Goal: Task Accomplishment & Management: Manage account settings

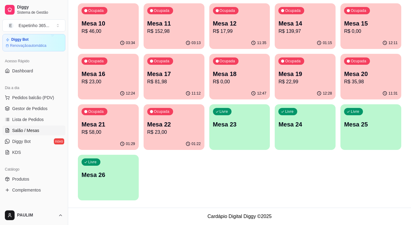
scroll to position [30, 0]
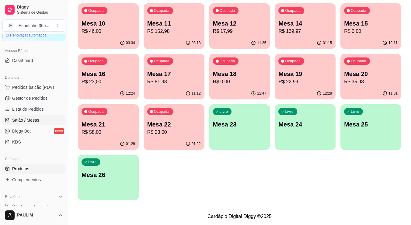
click at [36, 168] on link "Produtos" at bounding box center [33, 169] width 63 height 10
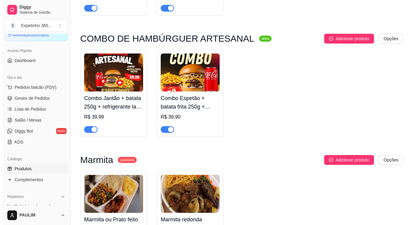
scroll to position [304, 0]
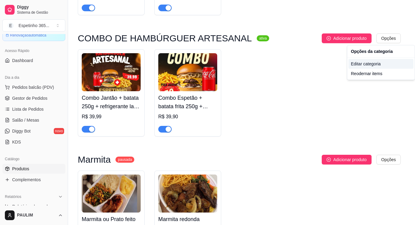
click at [373, 63] on div "Editar categoria" at bounding box center [381, 64] width 65 height 10
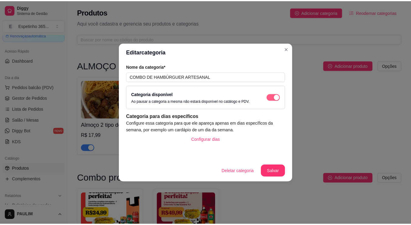
scroll to position [230, 0]
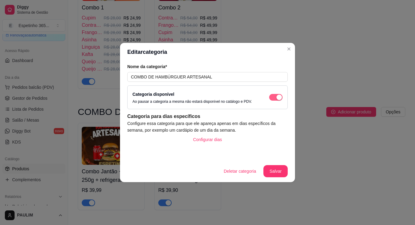
click at [280, 96] on div "button" at bounding box center [279, 97] width 5 height 5
click at [271, 169] on button "Salvar" at bounding box center [276, 171] width 24 height 12
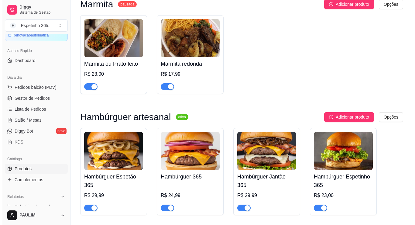
scroll to position [474, 0]
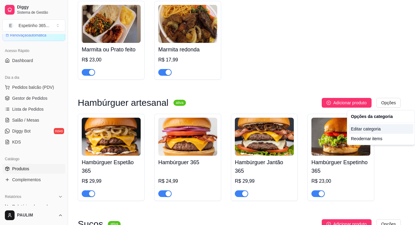
click at [375, 130] on div "Editar categoria" at bounding box center [381, 129] width 65 height 10
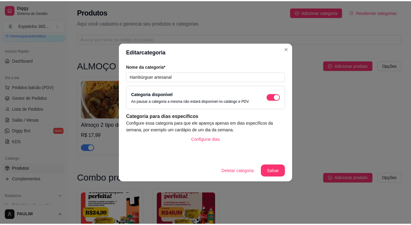
scroll to position [465, 0]
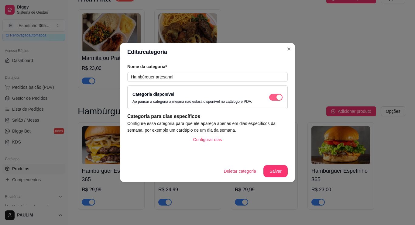
click at [273, 97] on span "button" at bounding box center [275, 97] width 13 height 7
click at [275, 168] on button "Salvar" at bounding box center [276, 171] width 24 height 12
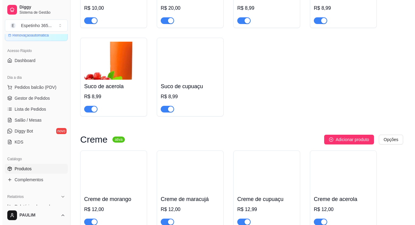
scroll to position [769, 0]
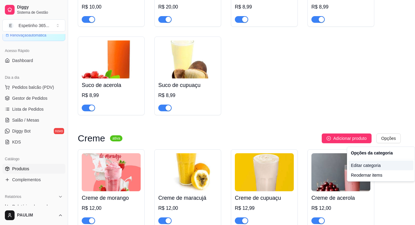
click at [365, 163] on div "Editar categoria" at bounding box center [381, 166] width 65 height 10
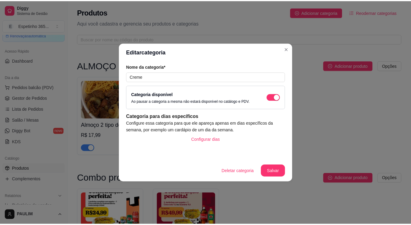
scroll to position [797, 0]
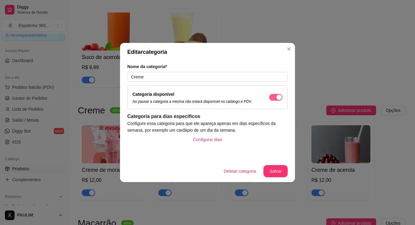
click at [280, 97] on div "button" at bounding box center [279, 97] width 5 height 5
click at [279, 168] on button "Salvar" at bounding box center [276, 171] width 24 height 12
click at [275, 173] on button "Salvar" at bounding box center [276, 171] width 24 height 12
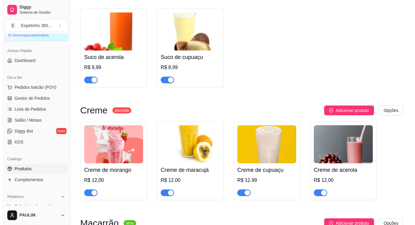
scroll to position [1010, 0]
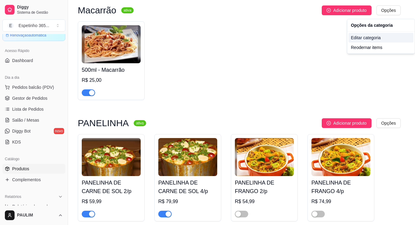
click at [363, 37] on div "Editar categoria" at bounding box center [381, 38] width 65 height 10
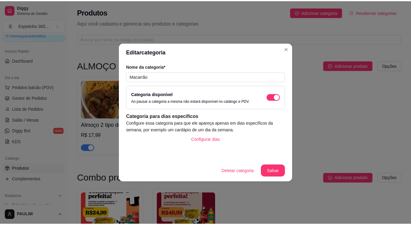
scroll to position [910, 0]
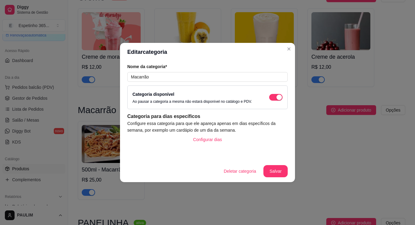
drag, startPoint x: 275, startPoint y: 98, endPoint x: 281, endPoint y: 103, distance: 7.3
click at [276, 98] on span "button" at bounding box center [275, 97] width 13 height 7
click at [275, 173] on button "Salvar" at bounding box center [276, 171] width 24 height 12
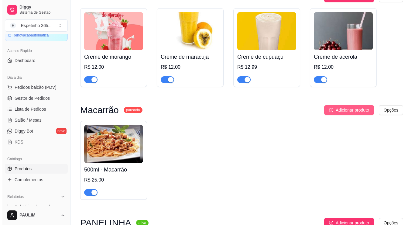
scroll to position [1062, 0]
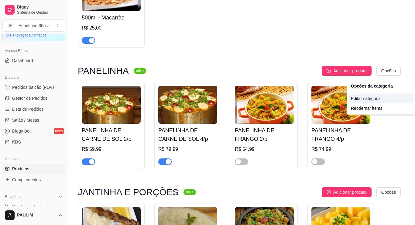
click at [374, 98] on div "Editar categoria" at bounding box center [381, 99] width 65 height 10
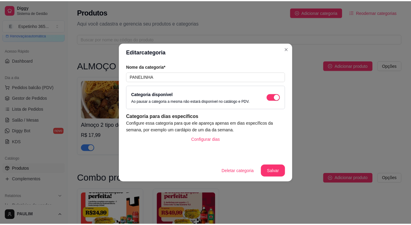
scroll to position [1023, 0]
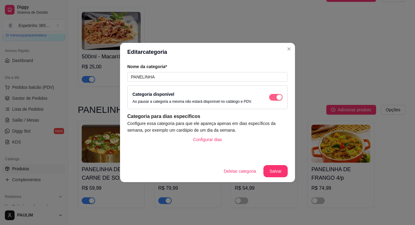
click at [279, 97] on div "button" at bounding box center [279, 97] width 5 height 5
click at [282, 173] on button "Salvar" at bounding box center [276, 171] width 24 height 12
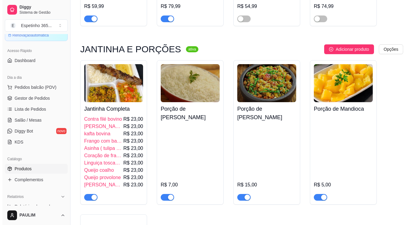
scroll to position [1206, 0]
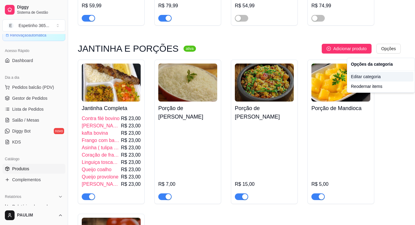
click at [369, 75] on div "Editar categoria" at bounding box center [381, 77] width 65 height 10
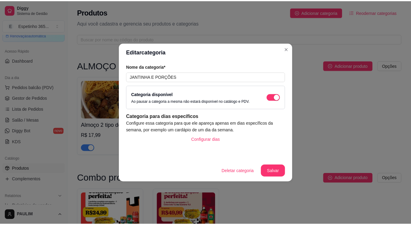
scroll to position [1145, 0]
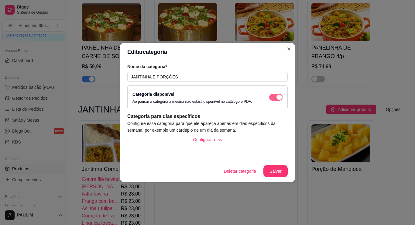
click at [276, 98] on button "button" at bounding box center [275, 97] width 13 height 7
click at [275, 172] on button "Salvar" at bounding box center [276, 171] width 24 height 12
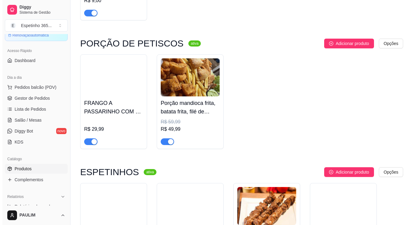
scroll to position [1479, 0]
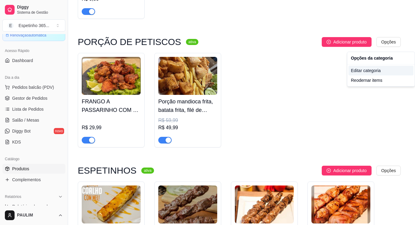
click at [377, 73] on div "Editar categoria" at bounding box center [381, 71] width 65 height 10
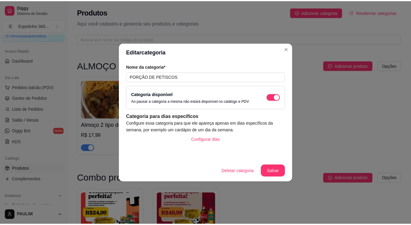
scroll to position [1412, 0]
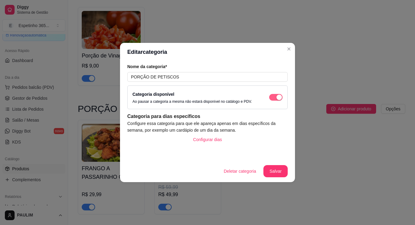
drag, startPoint x: 277, startPoint y: 95, endPoint x: 279, endPoint y: 97, distance: 3.2
click at [277, 95] on div "button" at bounding box center [279, 97] width 5 height 5
click at [269, 172] on button "Salvar" at bounding box center [276, 171] width 24 height 12
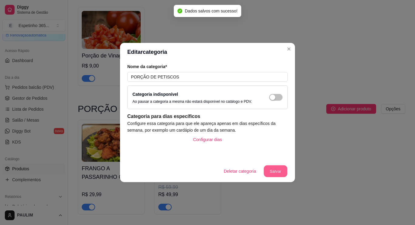
click at [280, 173] on button "Salvar" at bounding box center [276, 171] width 24 height 12
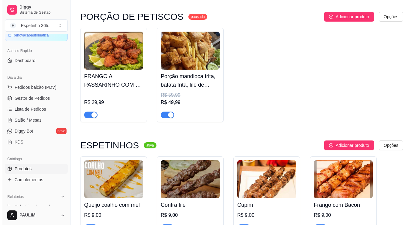
scroll to position [1534, 0]
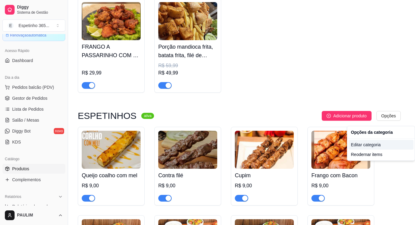
click at [375, 147] on div "Editar categoria" at bounding box center [381, 145] width 65 height 10
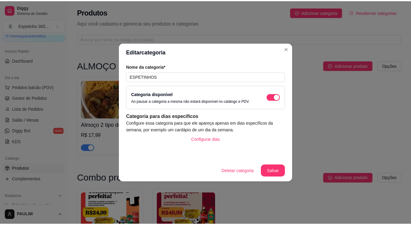
scroll to position [1541, 0]
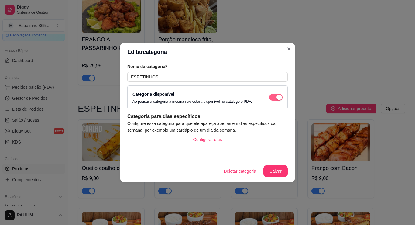
click at [271, 99] on span "button" at bounding box center [275, 97] width 13 height 7
click at [278, 165] on footer "Deletar categoria Salvar" at bounding box center [207, 171] width 175 height 22
click at [279, 166] on button "Salvar" at bounding box center [276, 171] width 24 height 12
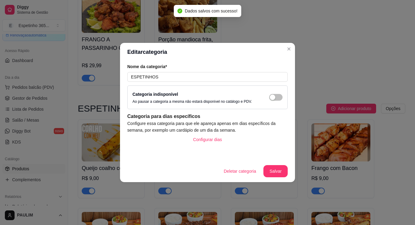
drag, startPoint x: 194, startPoint y: 56, endPoint x: 247, endPoint y: 57, distance: 53.5
click at [203, 56] on header "Editar categoria" at bounding box center [207, 52] width 175 height 18
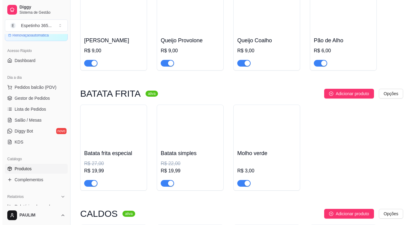
scroll to position [1876, 0]
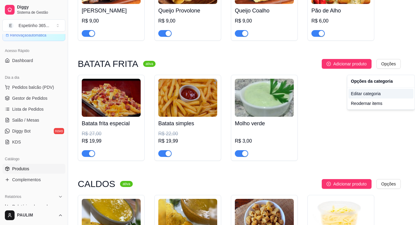
click at [373, 95] on div "Editar categoria" at bounding box center [381, 94] width 65 height 10
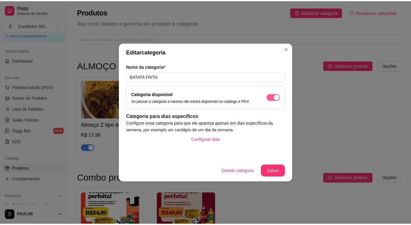
scroll to position [1832, 0]
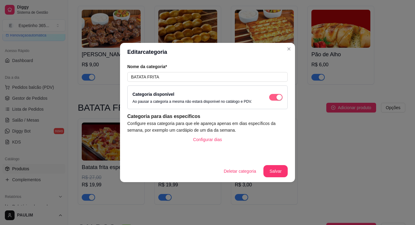
click at [275, 97] on span "button" at bounding box center [275, 97] width 13 height 7
click at [275, 171] on button "Salvar" at bounding box center [276, 171] width 24 height 12
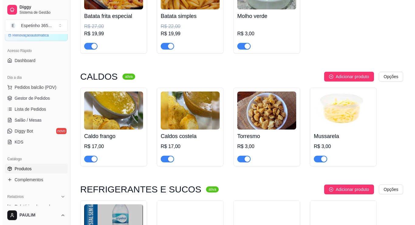
scroll to position [1984, 0]
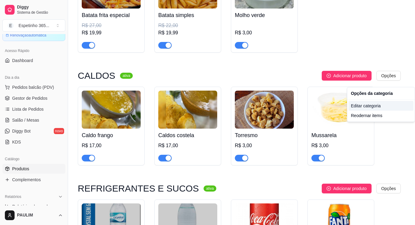
click at [377, 107] on div "Editar categoria" at bounding box center [381, 106] width 65 height 10
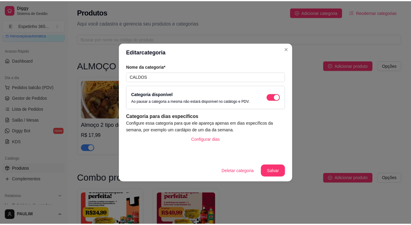
scroll to position [1952, 0]
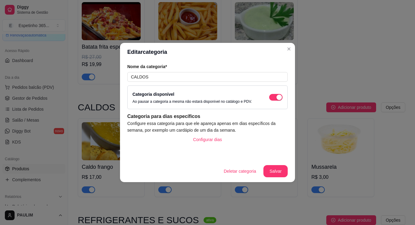
click at [273, 93] on div "Categoria disponível Ao pausar a categoria a mesma não estará disponível no cat…" at bounding box center [208, 97] width 150 height 13
click at [274, 100] on span "button" at bounding box center [275, 97] width 13 height 7
click at [273, 168] on button "Salvar" at bounding box center [276, 171] width 24 height 12
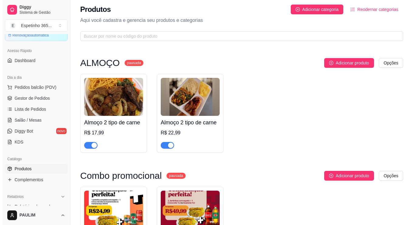
scroll to position [0, 0]
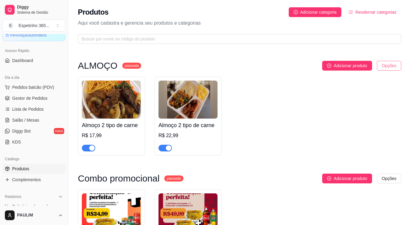
click at [386, 65] on html "Diggy Sistema de Gestão E Espetinho 365 ... Loja aberta Diggy Bot Renovação aut…" at bounding box center [205, 112] width 411 height 225
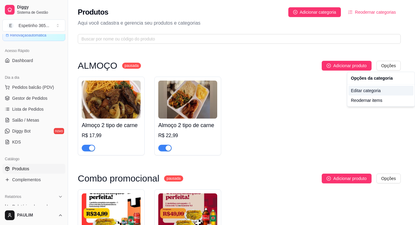
click at [375, 91] on div "Editar categoria" at bounding box center [381, 91] width 65 height 10
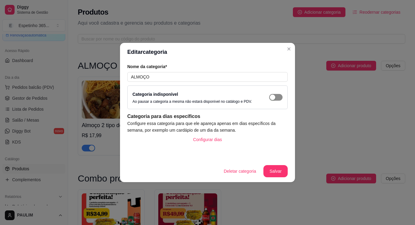
click at [281, 99] on span "button" at bounding box center [275, 97] width 13 height 7
click at [286, 169] on button "Salvar" at bounding box center [276, 171] width 24 height 12
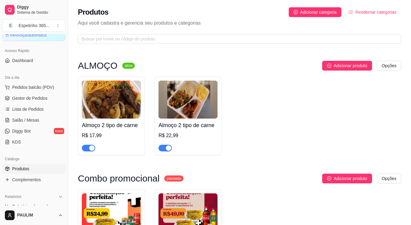
click at [132, 104] on img at bounding box center [111, 100] width 59 height 38
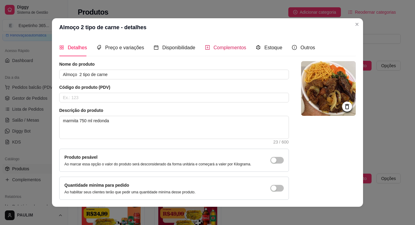
click at [230, 48] on span "Complementos" at bounding box center [230, 47] width 33 height 5
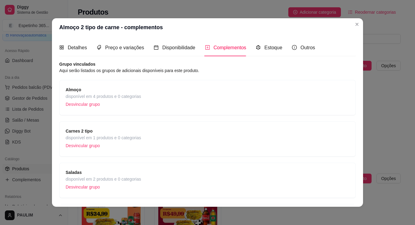
click at [168, 94] on div "Almoço disponível em 4 produtos e 0 categorias Desvincular grupo" at bounding box center [208, 97] width 284 height 22
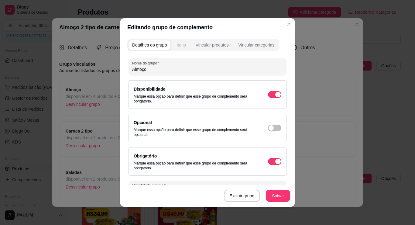
click at [180, 45] on div "Itens" at bounding box center [181, 45] width 9 height 6
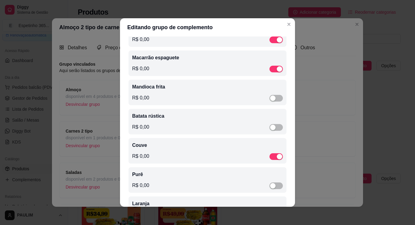
scroll to position [152, 0]
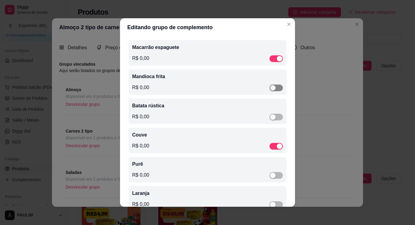
click at [273, 90] on span "button" at bounding box center [276, 88] width 13 height 7
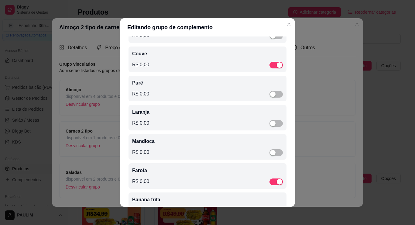
scroll to position [243, 0]
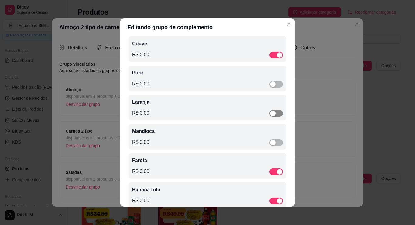
click at [270, 116] on div "button" at bounding box center [272, 113] width 5 height 5
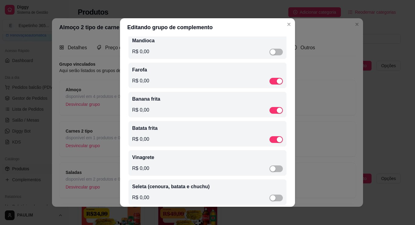
scroll to position [334, 0]
click at [277, 142] on div "button" at bounding box center [279, 138] width 5 height 5
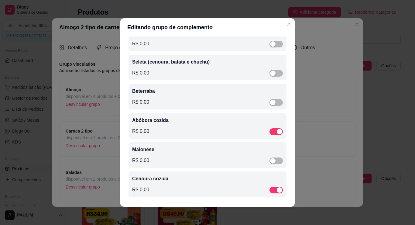
scroll to position [465, 0]
click at [270, 130] on span "button" at bounding box center [276, 131] width 13 height 7
click at [277, 190] on div "button" at bounding box center [279, 189] width 5 height 5
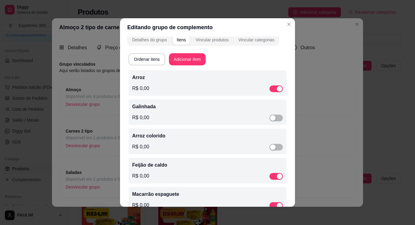
scroll to position [0, 0]
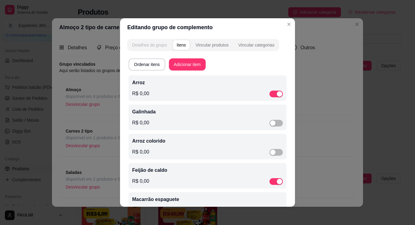
click at [153, 46] on div "Detalhes do grupo" at bounding box center [149, 45] width 35 height 6
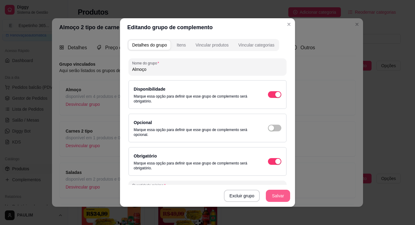
click at [273, 197] on button "Salvar" at bounding box center [278, 196] width 24 height 12
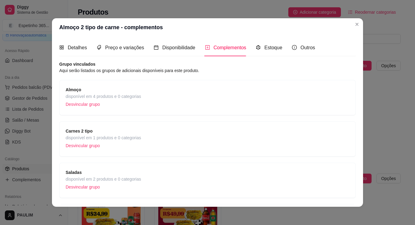
click at [222, 43] on div "Complementos" at bounding box center [225, 47] width 41 height 17
click at [188, 131] on div "Carnes 2 tipo disponível em 1 produtos e 0 categorias Desvincular grupo" at bounding box center [208, 139] width 284 height 22
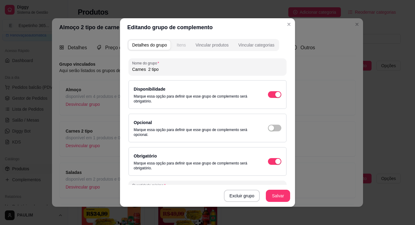
click at [183, 46] on div "Itens" at bounding box center [181, 45] width 9 height 6
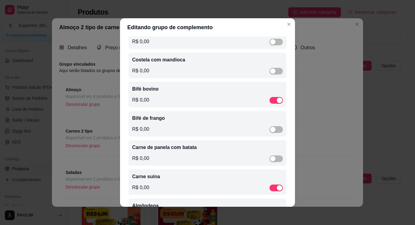
scroll to position [61, 0]
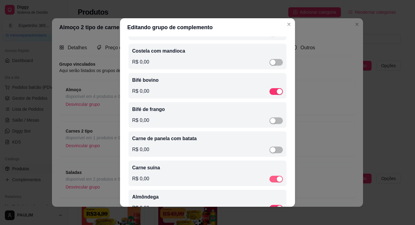
click at [277, 181] on div "button" at bounding box center [279, 178] width 5 height 5
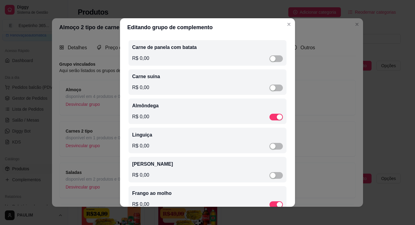
scroll to position [199, 0]
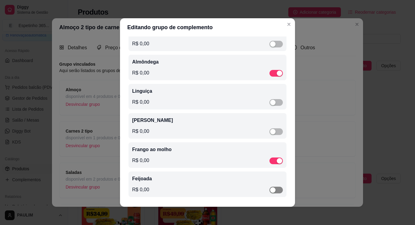
click at [272, 189] on span "button" at bounding box center [276, 190] width 13 height 7
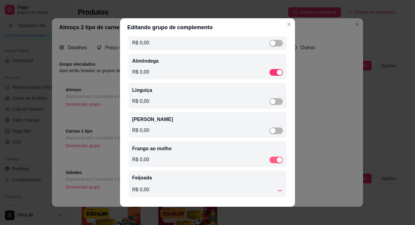
click at [277, 159] on div "button" at bounding box center [279, 159] width 5 height 5
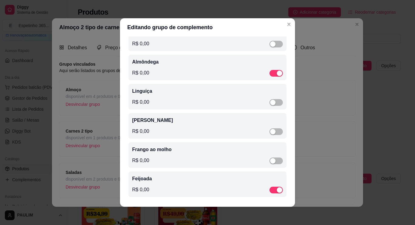
scroll to position [1, 0]
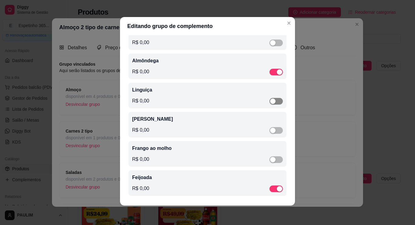
click at [270, 103] on span "button" at bounding box center [276, 101] width 13 height 7
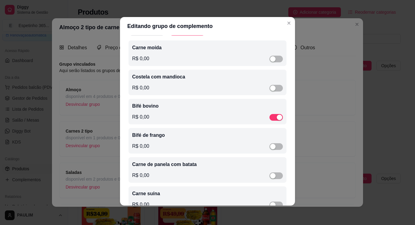
scroll to position [0, 0]
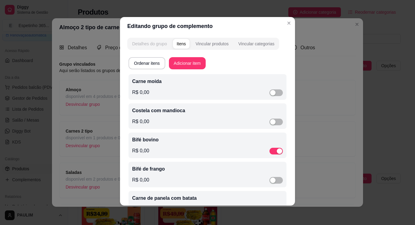
click at [160, 42] on div "Detalhes do grupo" at bounding box center [149, 44] width 35 height 6
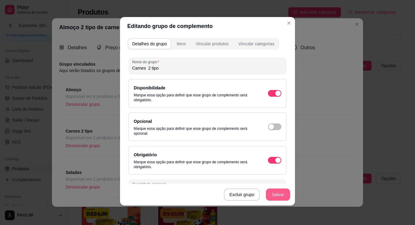
click at [279, 195] on button "Salvar" at bounding box center [278, 194] width 24 height 12
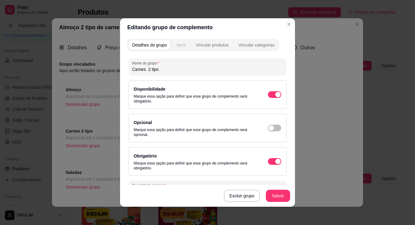
click at [181, 44] on div "Itens" at bounding box center [181, 45] width 9 height 6
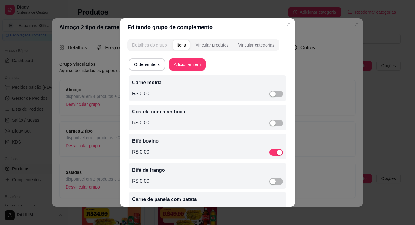
click at [149, 44] on div "Detalhes do grupo" at bounding box center [149, 45] width 35 height 6
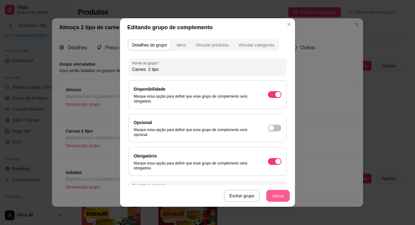
click at [276, 197] on button "Salvar" at bounding box center [278, 196] width 24 height 12
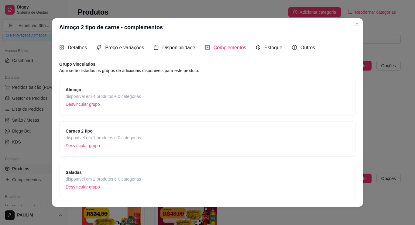
click at [152, 173] on div "Saladas disponível em 2 produtos e 0 categorias Desvincular grupo" at bounding box center [208, 180] width 284 height 22
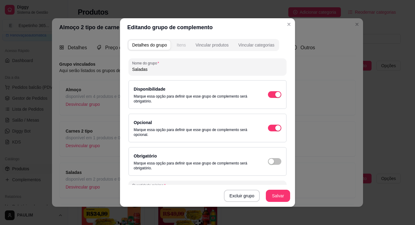
click at [184, 47] on div "Itens" at bounding box center [181, 45] width 9 height 6
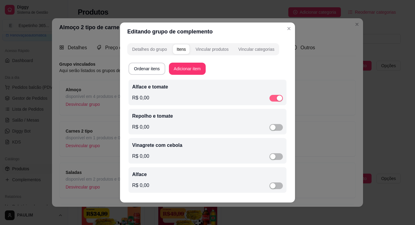
click at [277, 99] on button "button" at bounding box center [276, 98] width 13 height 7
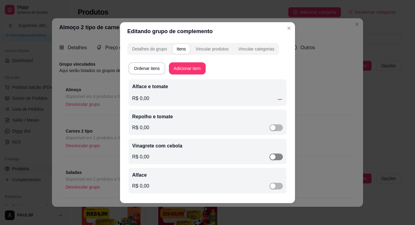
click at [277, 156] on span "button" at bounding box center [276, 157] width 13 height 7
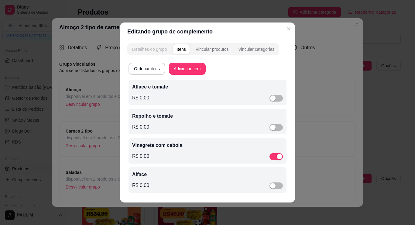
click at [159, 53] on button "Detalhes do grupo" at bounding box center [150, 49] width 42 height 10
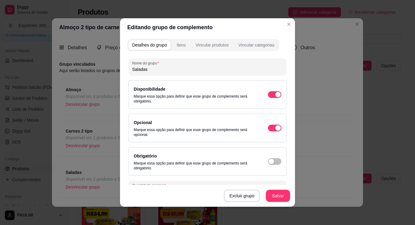
click at [160, 50] on span "complement-group" at bounding box center [150, 45] width 42 height 10
click at [278, 194] on button "Salvar" at bounding box center [278, 196] width 24 height 12
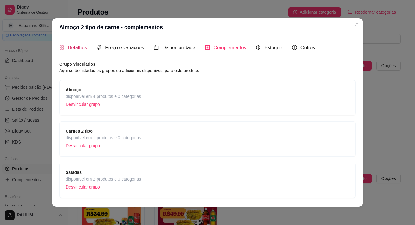
click at [71, 44] on div "Detalhes" at bounding box center [73, 48] width 28 height 8
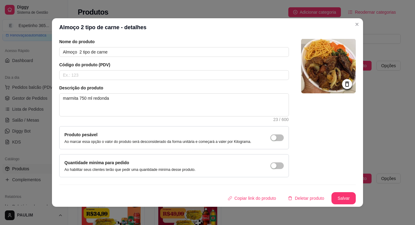
scroll to position [1, 0]
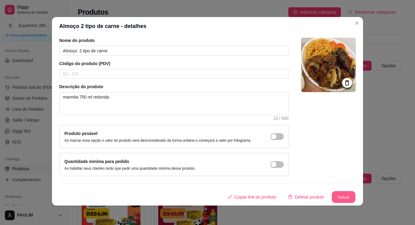
click at [341, 199] on button "Salvar" at bounding box center [344, 197] width 24 height 12
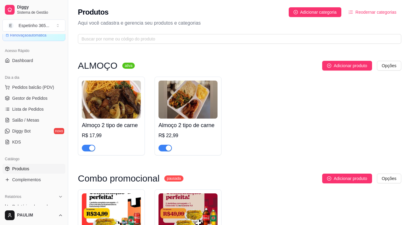
click at [181, 116] on img at bounding box center [187, 100] width 59 height 38
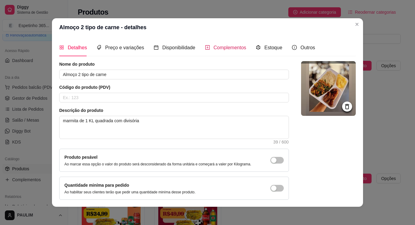
click at [214, 49] on span "Complementos" at bounding box center [230, 47] width 33 height 5
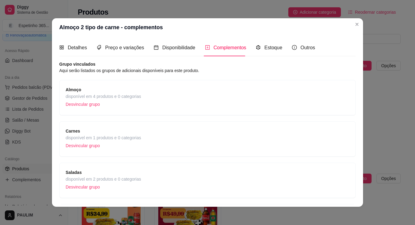
click at [185, 94] on div "Almoço disponível em 4 produtos e 0 categorias Desvincular grupo" at bounding box center [208, 97] width 284 height 22
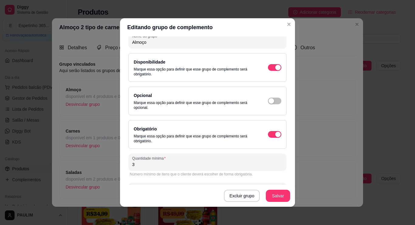
scroll to position [0, 0]
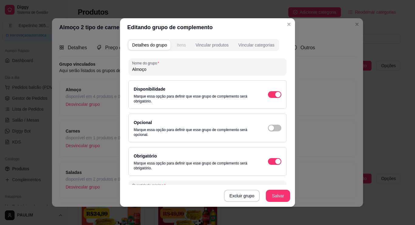
click at [183, 42] on div "Itens" at bounding box center [181, 45] width 9 height 6
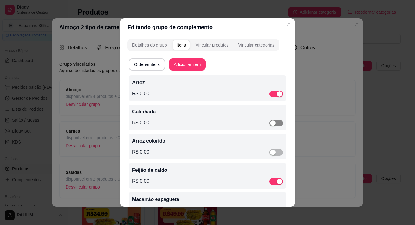
click at [271, 124] on span "button" at bounding box center [276, 123] width 13 height 7
click at [144, 43] on div "Detalhes do grupo" at bounding box center [149, 45] width 35 height 6
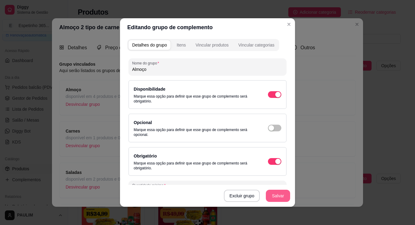
click at [268, 197] on button "Salvar" at bounding box center [278, 196] width 24 height 12
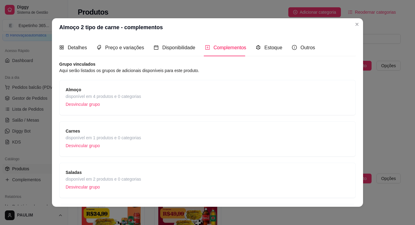
click at [202, 129] on div "Carnes disponível em 1 produtos e 0 categorias Desvincular grupo" at bounding box center [208, 139] width 284 height 22
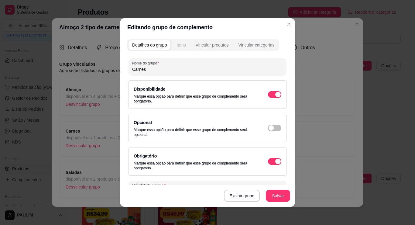
click at [183, 46] on div "Itens" at bounding box center [181, 45] width 9 height 6
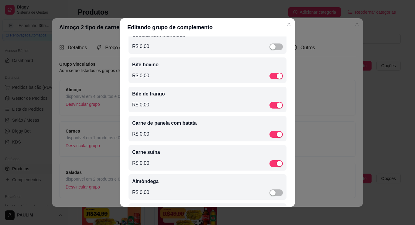
scroll to position [71, 0]
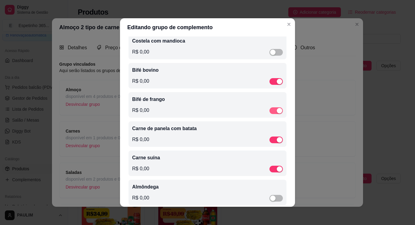
click at [270, 112] on button "button" at bounding box center [276, 110] width 13 height 7
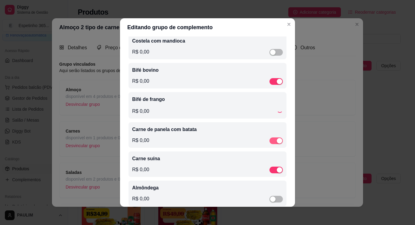
click at [270, 141] on span "button" at bounding box center [276, 140] width 13 height 7
click at [277, 170] on div "button" at bounding box center [279, 169] width 5 height 5
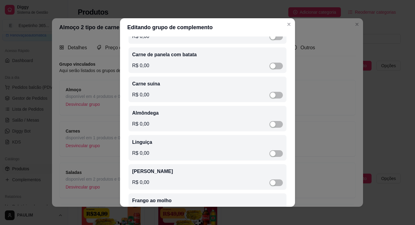
scroll to position [143, 0]
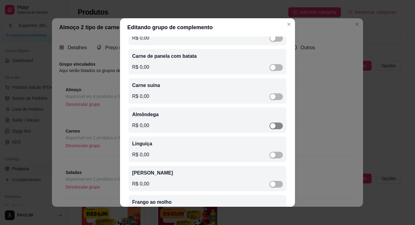
click at [271, 128] on span "button" at bounding box center [276, 126] width 13 height 7
click at [270, 157] on div "button" at bounding box center [272, 155] width 5 height 5
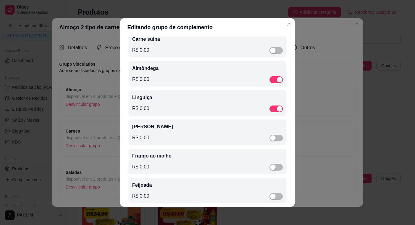
scroll to position [199, 0]
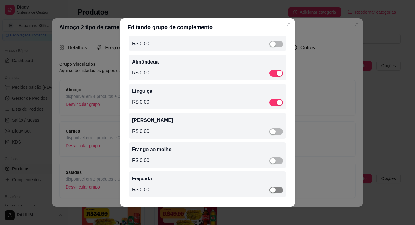
click at [270, 190] on div "button" at bounding box center [272, 189] width 5 height 5
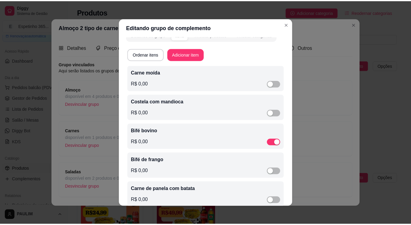
scroll to position [0, 0]
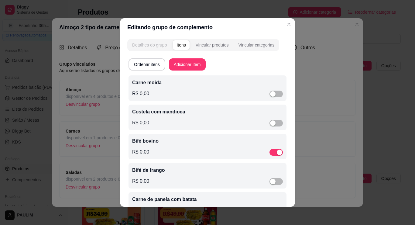
click at [156, 46] on div "Detalhes do grupo" at bounding box center [149, 45] width 35 height 6
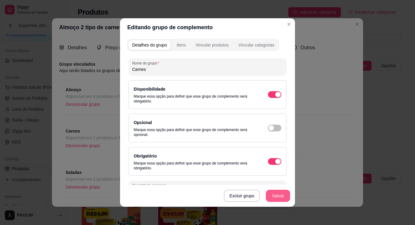
click at [275, 200] on button "Salvar" at bounding box center [278, 196] width 24 height 12
click at [273, 190] on button "Salvar" at bounding box center [278, 196] width 24 height 12
